Goal: Task Accomplishment & Management: Manage account settings

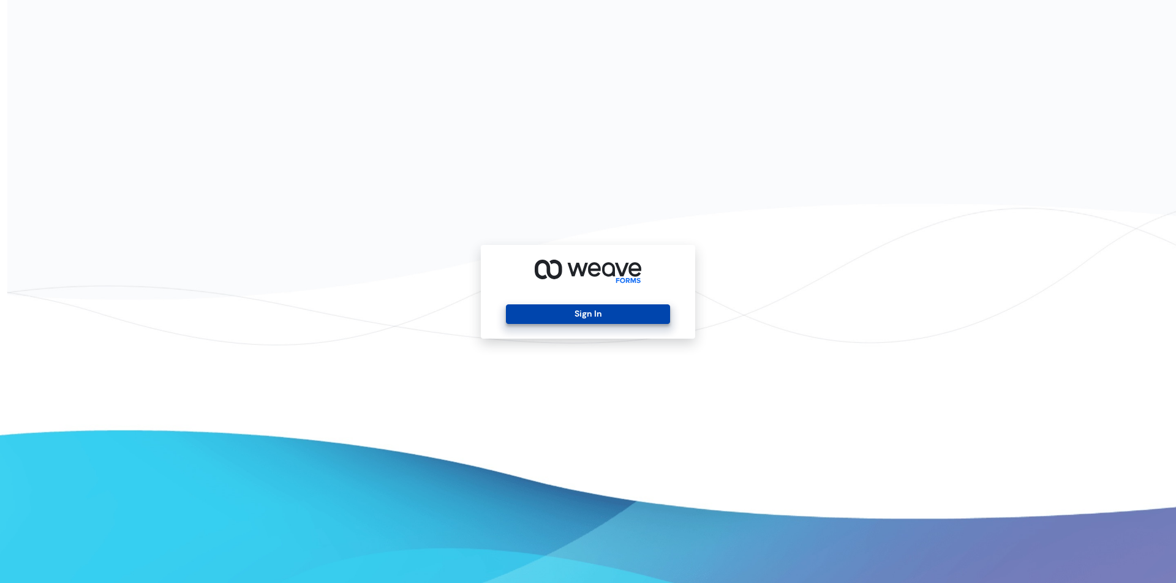
click at [584, 315] on button "Sign In" at bounding box center [588, 314] width 164 height 20
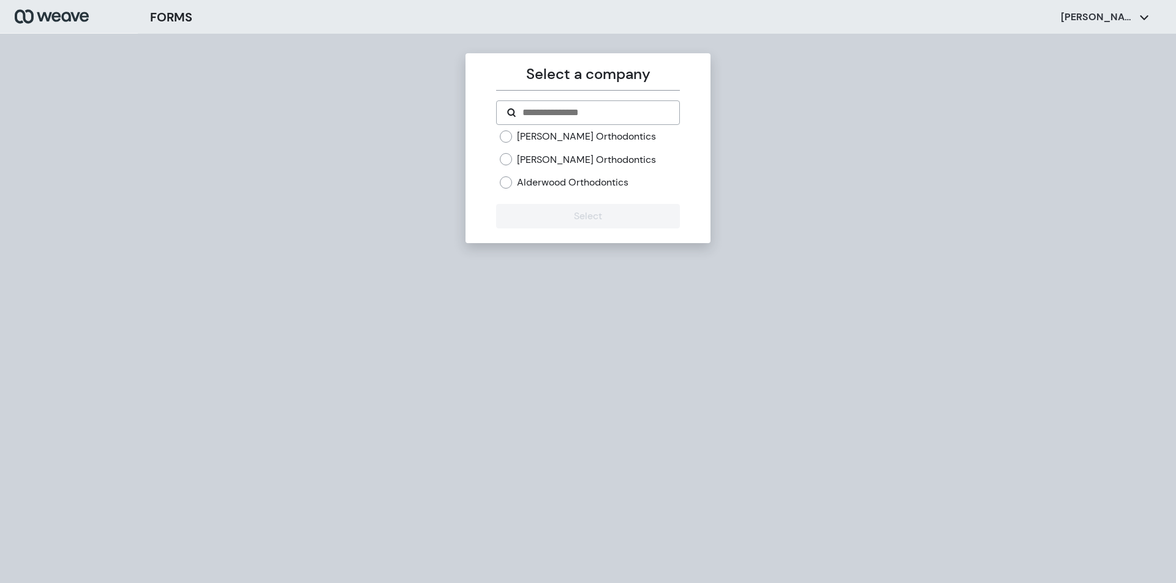
click at [545, 164] on label "[PERSON_NAME] Orthodontics" at bounding box center [586, 159] width 139 height 13
click at [546, 208] on button "Select" at bounding box center [587, 216] width 183 height 25
